Goal: Task Accomplishment & Management: Manage account settings

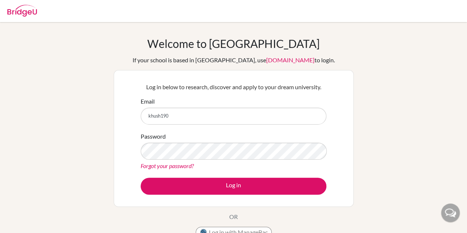
scroll to position [1156, 0]
type input "khush19070"
type input "[EMAIL_ADDRESS][DOMAIN_NAME]"
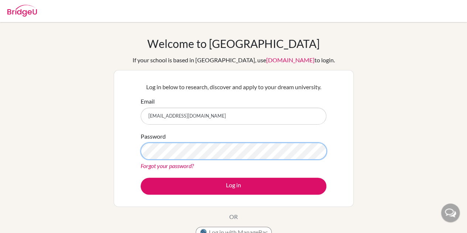
click at [141, 178] on button "Log in" at bounding box center [234, 186] width 186 height 17
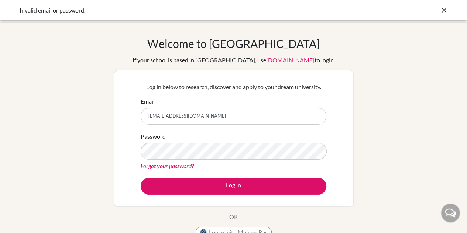
scroll to position [1156, 0]
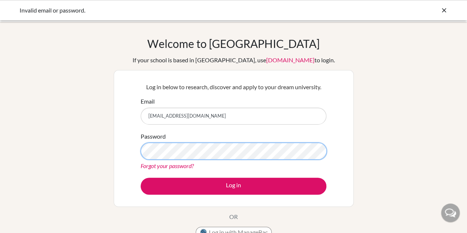
click at [141, 178] on button "Log in" at bounding box center [234, 186] width 186 height 17
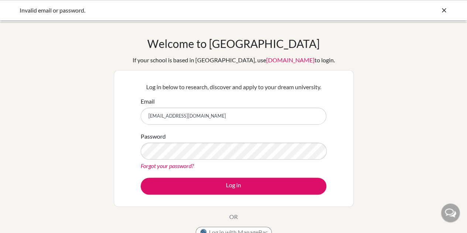
click at [141, 178] on button "Log in" at bounding box center [234, 186] width 186 height 17
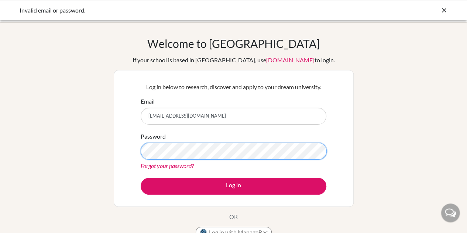
click at [141, 178] on button "Log in" at bounding box center [234, 186] width 186 height 17
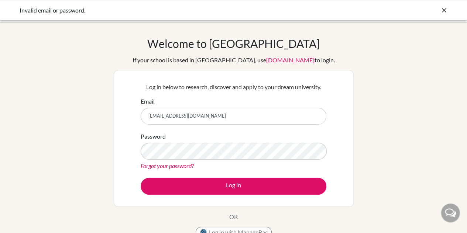
scroll to position [1156, 0]
click at [141, 178] on button "Log in" at bounding box center [234, 186] width 186 height 17
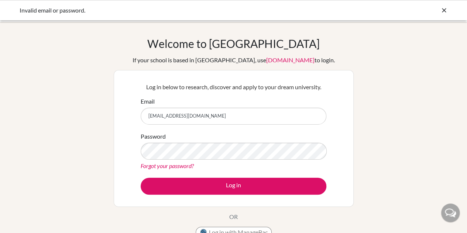
click at [141, 178] on button "Log in" at bounding box center [234, 186] width 186 height 17
